Goal: Task Accomplishment & Management: Use online tool/utility

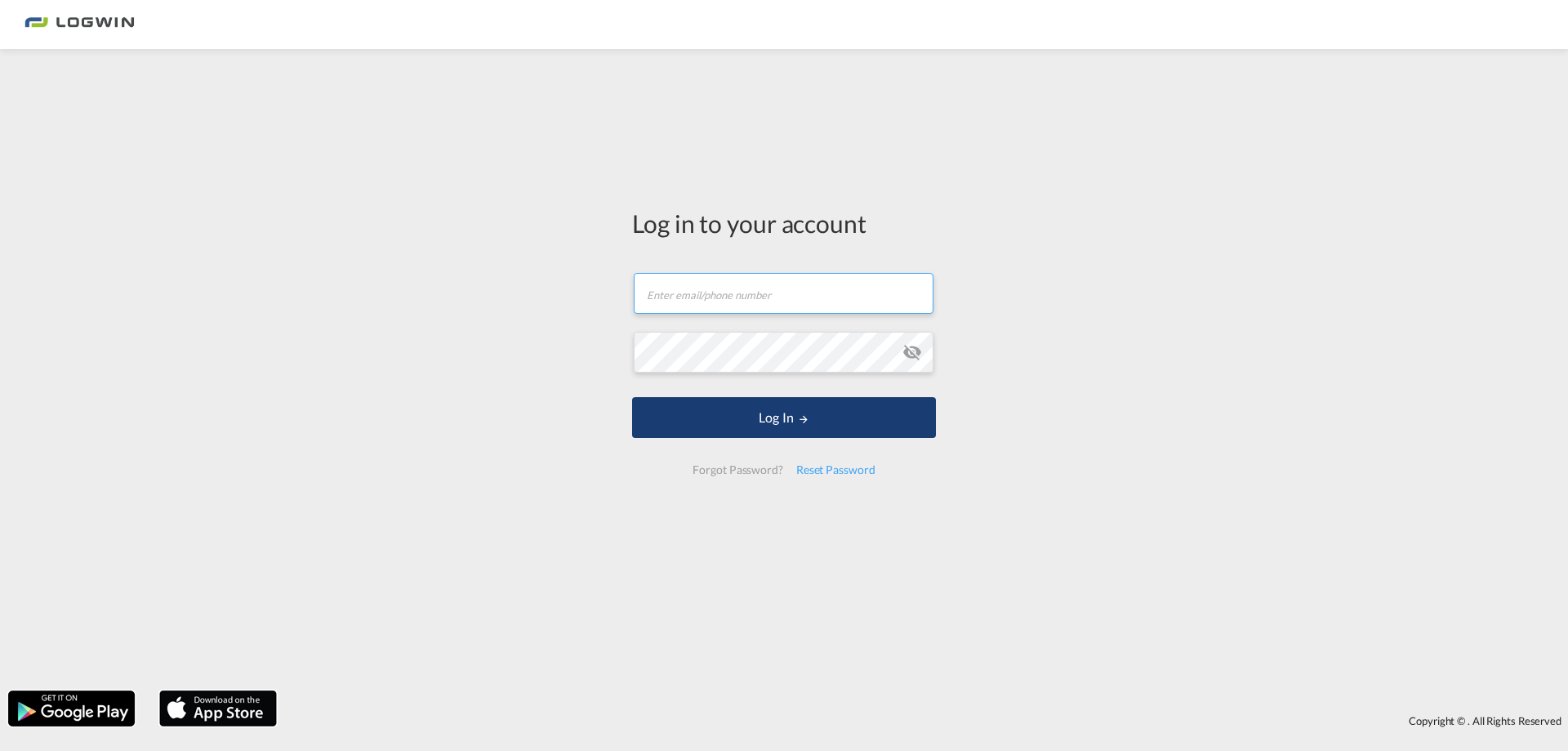
type input "[PERSON_NAME][EMAIL_ADDRESS][DOMAIN_NAME]"
click at [790, 416] on button "Log In" at bounding box center [784, 417] width 303 height 41
